Goal: Obtain resource: Obtain resource

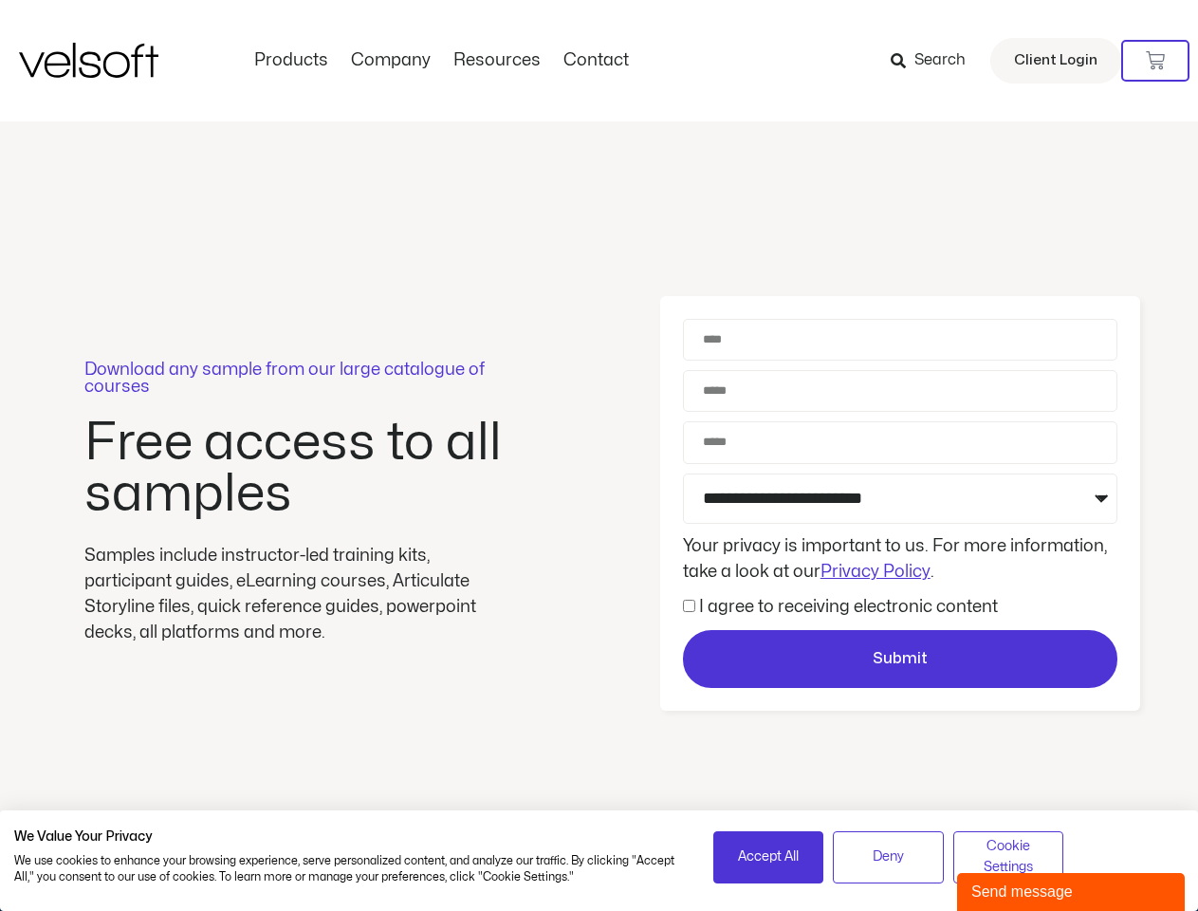
click at [599, 455] on div "Download any sample from our large catalogue of courses Free access to all samp…" at bounding box center [599, 503] width 1198 height 765
click at [1156, 61] on icon at bounding box center [1155, 60] width 19 height 19
click at [769, 857] on span "Accept All" at bounding box center [768, 856] width 61 height 21
click at [888, 857] on div "Download any sample from our large catalogue of courses Free access to all samp…" at bounding box center [599, 503] width 1198 height 765
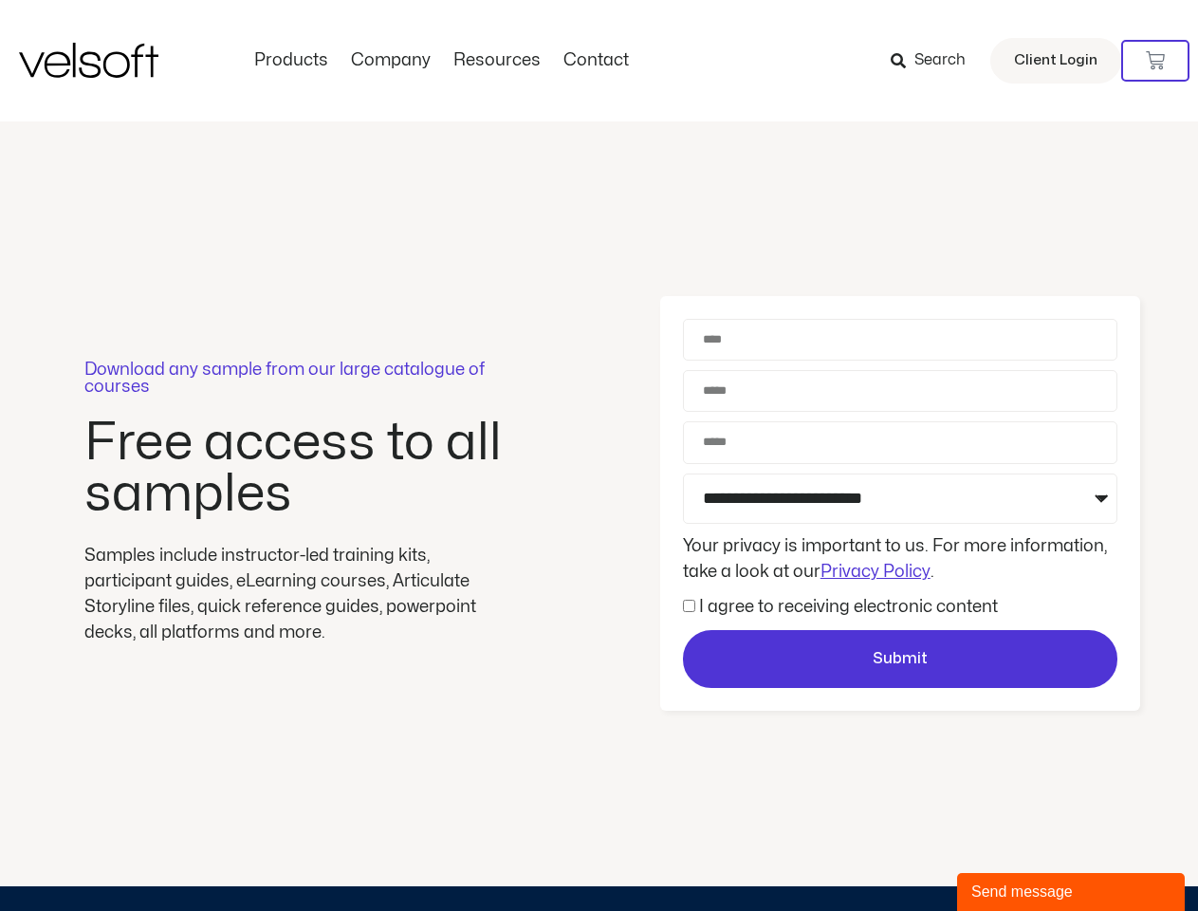
click at [1009, 857] on div "Download any sample from our large catalogue of courses Free access to all samp…" at bounding box center [599, 503] width 1198 height 765
click at [1071, 892] on div "Send message" at bounding box center [1071, 892] width 199 height 23
